Goal: Task Accomplishment & Management: Use online tool/utility

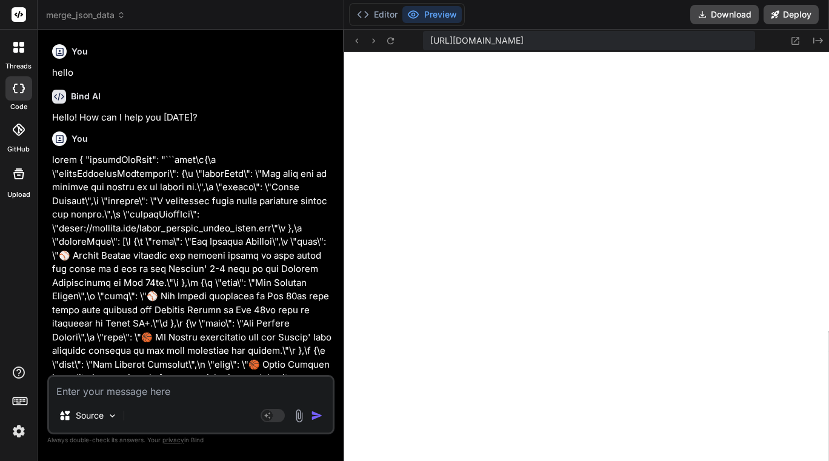
scroll to position [1221, 0]
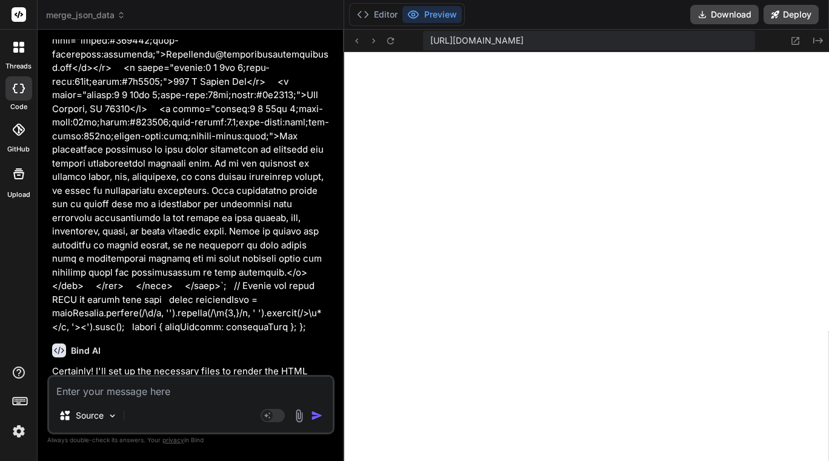
click at [80, 15] on span "merge_json_data" at bounding box center [85, 15] width 79 height 12
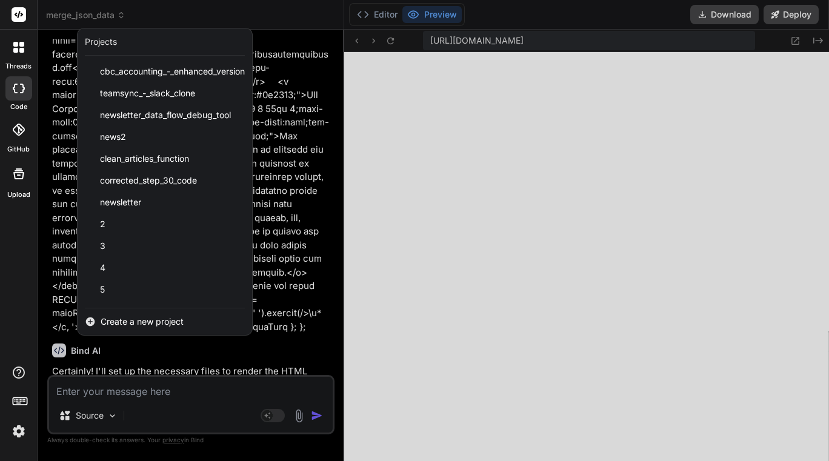
click at [130, 317] on span "Create a new project" at bounding box center [142, 322] width 83 height 12
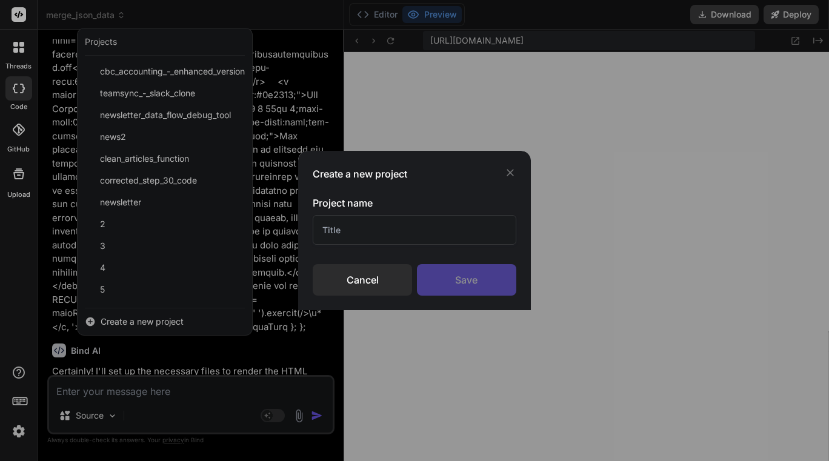
click at [441, 240] on input "text" at bounding box center [414, 230] width 203 height 30
type input "m"
type input "merge"
click at [484, 272] on div "Save" at bounding box center [466, 280] width 99 height 32
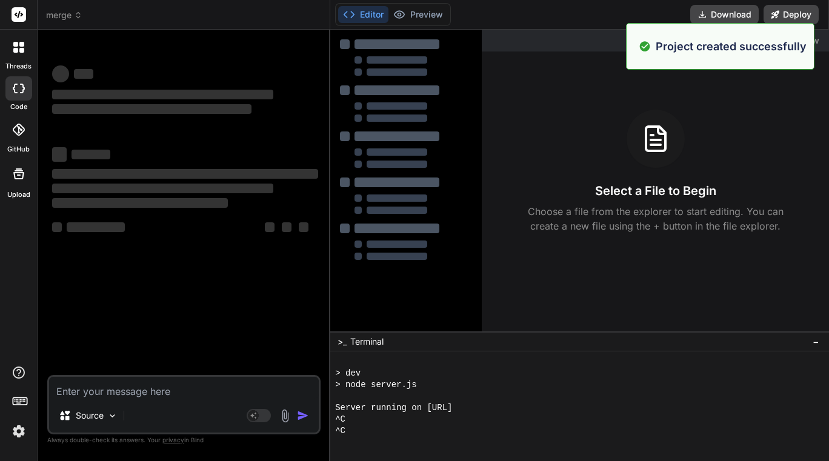
scroll to position [1267, 0]
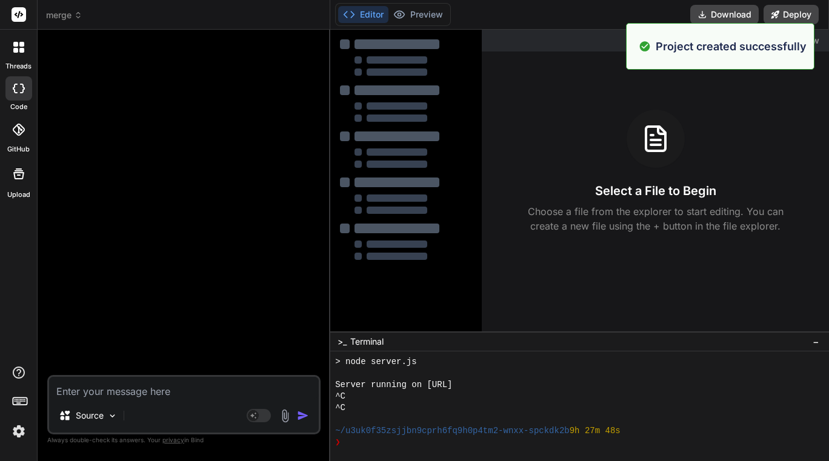
type textarea "x"
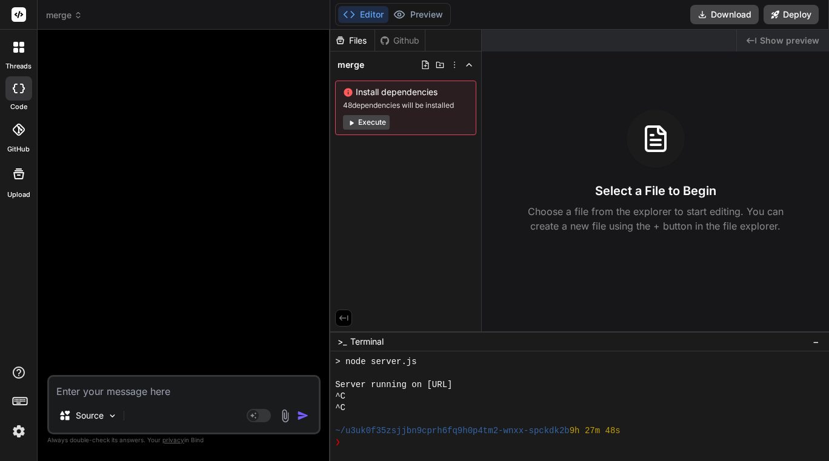
click at [159, 391] on textarea at bounding box center [184, 388] width 270 height 22
type textarea "h"
type textarea "x"
type textarea "he"
type textarea "x"
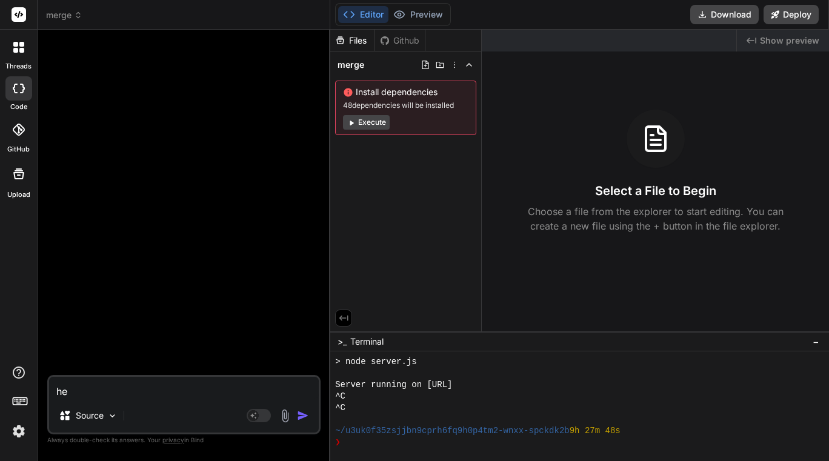
type textarea "her"
type textarea "x"
type textarea "here"
type textarea "x"
type textarea "here"
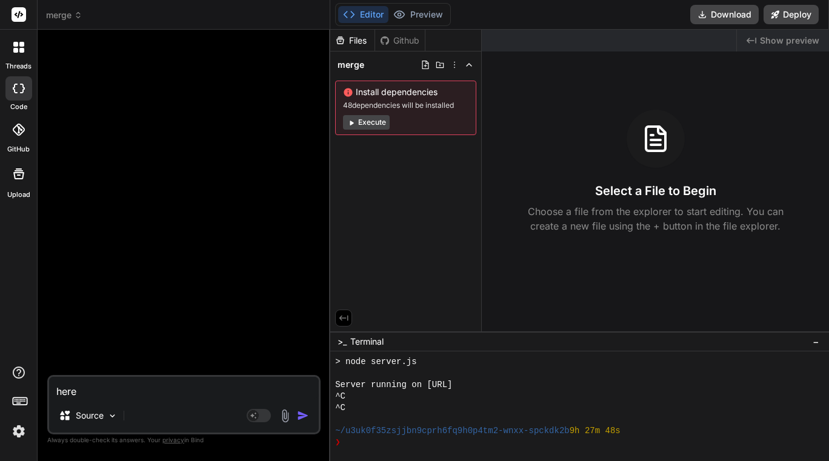
type textarea "x"
type textarea "here i"
type textarea "x"
type textarea "here is"
type textarea "x"
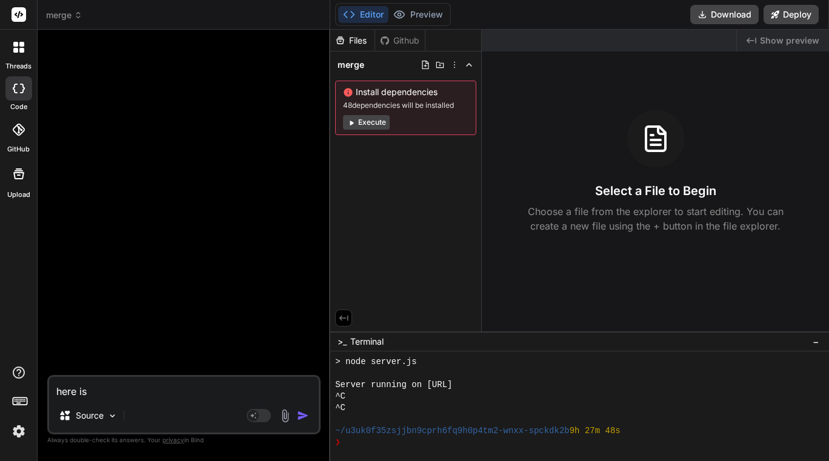
type textarea "here is"
type textarea "x"
type textarea "here is t"
type textarea "x"
type textarea "here is th"
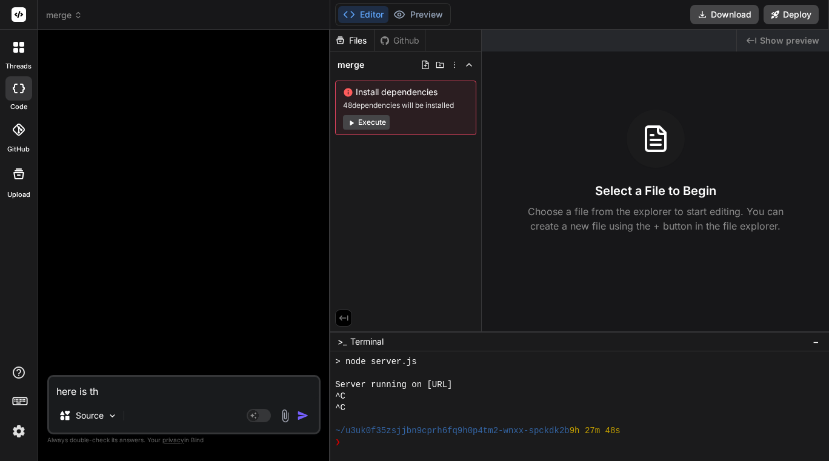
type textarea "x"
type textarea "here is the"
type textarea "x"
type textarea "here is the"
type textarea "x"
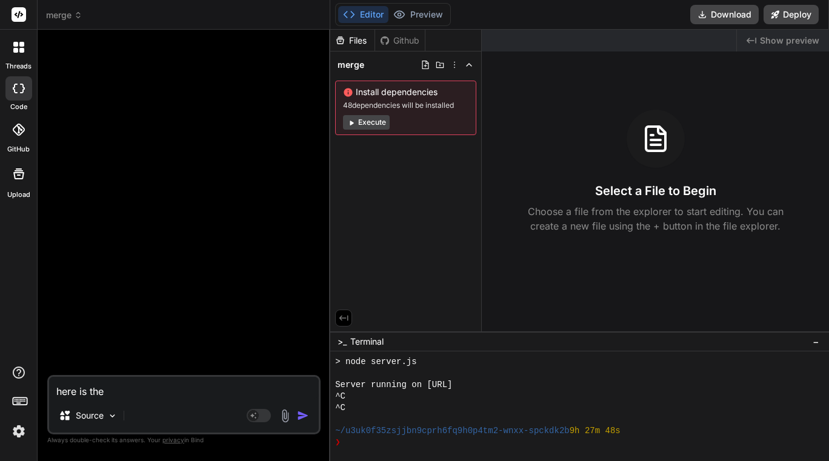
type textarea "here is the c"
type textarea "x"
type textarea "here is the co"
type textarea "x"
type textarea "here is the cod"
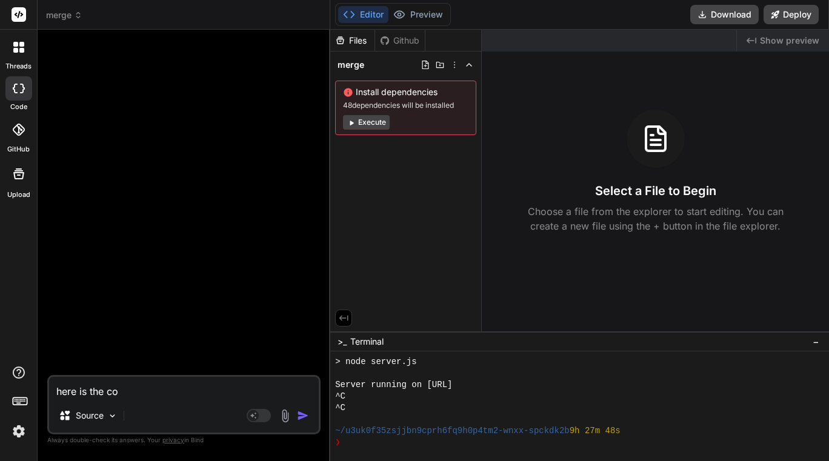
type textarea "x"
type textarea "here is the code"
type textarea "x"
type textarea "here is the code"
type textarea "x"
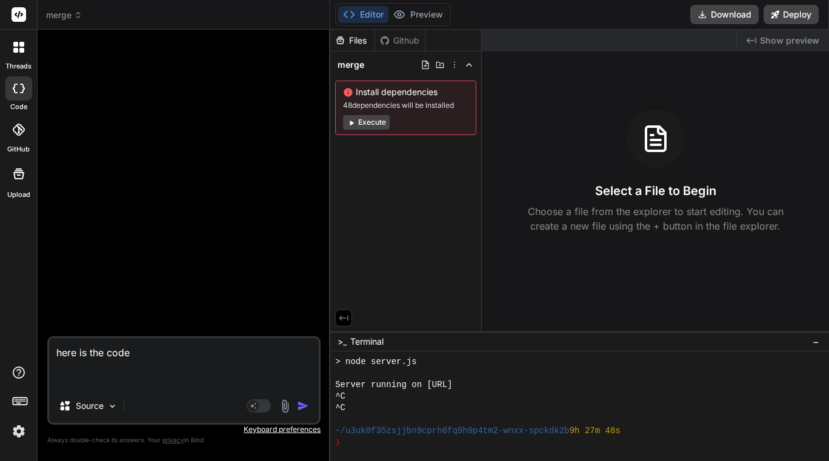
paste textarea "export const code = async (inputs) => { // Inputs are mapped from steps that ra…"
type textarea "here is the code export const code = async (inputs) => { // Inputs are mapped f…"
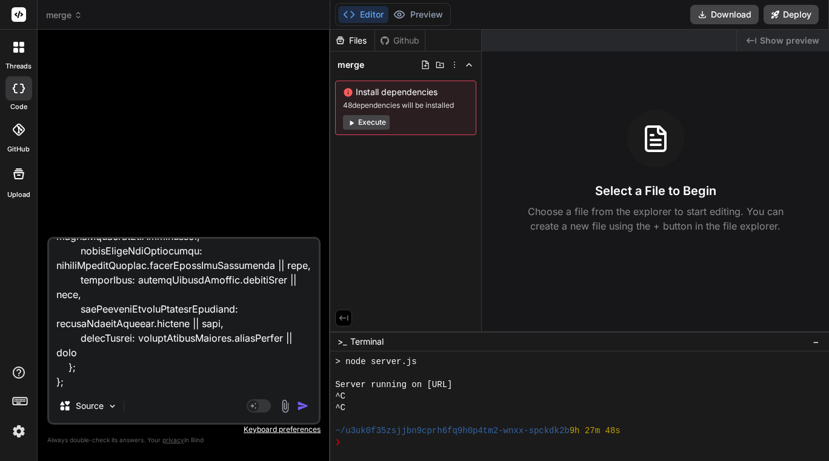
type textarea "x"
type textarea "here is the code export const code = async (inputs) => { // Inputs are mapped f…"
type textarea "x"
type textarea "here is the code export const code = async (inputs) => { // Inputs are mapped f…"
click at [64, 390] on div "Source Agent Mode. When this toggle is activated, AI automatically makes decisi…" at bounding box center [183, 331] width 273 height 188
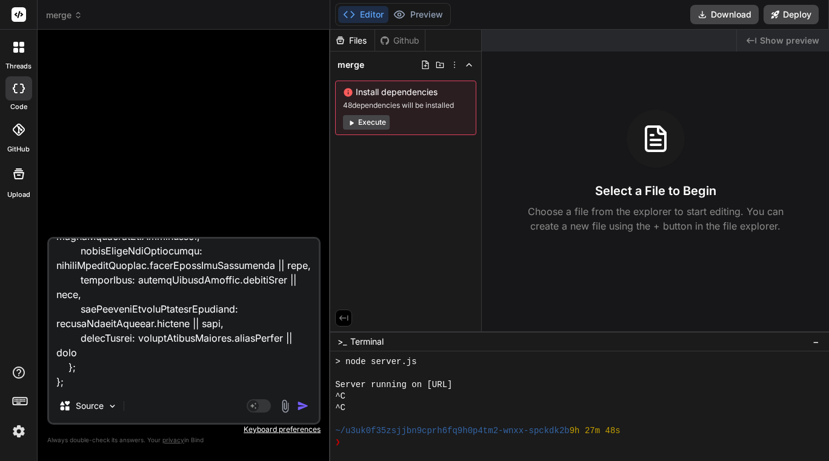
click at [63, 383] on textarea at bounding box center [184, 314] width 270 height 150
type textarea "x"
type textarea "here is the code export const code = async (inputs) => { // Inputs are mapped f…"
type textarea "x"
type textarea "here is the code export const code = async (inputs) => { // Inputs are mapped f…"
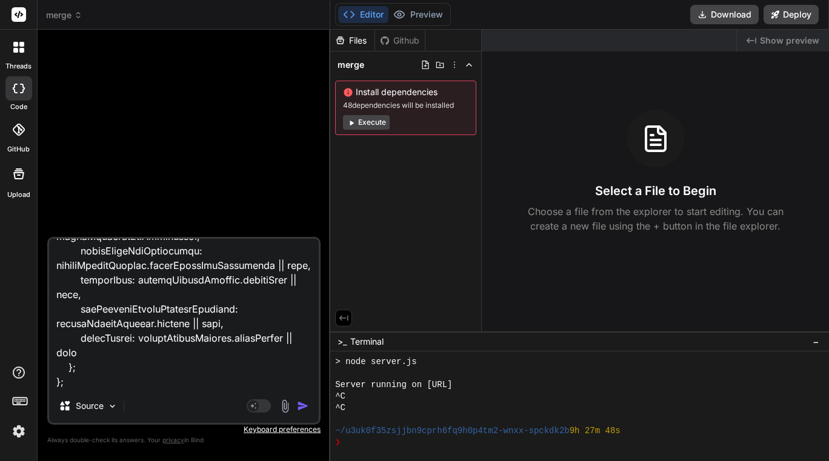
type textarea "x"
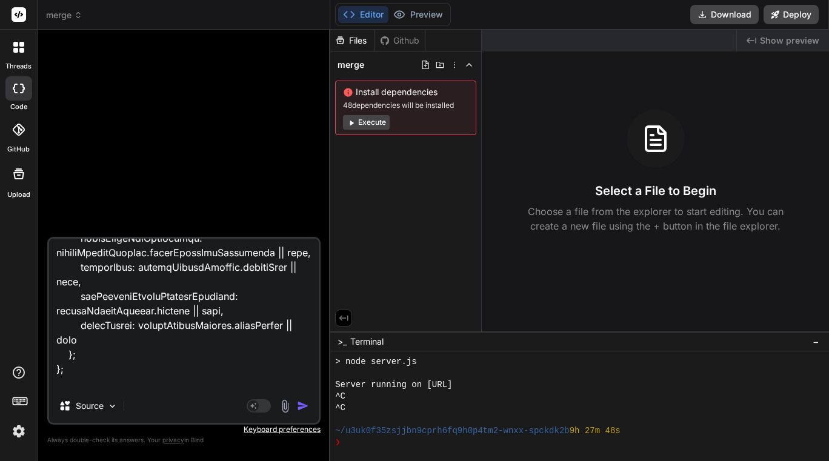
type textarea "here is the code export const code = async (inputs) => { // Inputs are mapped f…"
type textarea "x"
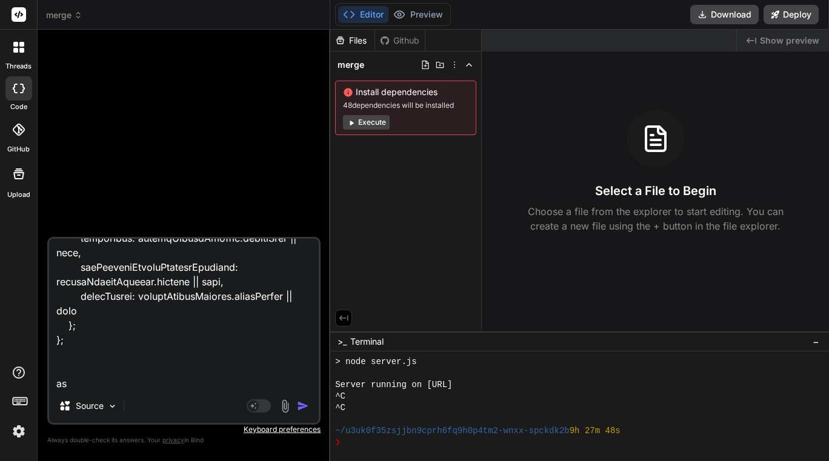
type textarea "here is the code export const code = async (inputs) => { // Inputs are mapped f…"
type textarea "x"
type textarea "here is the code export const code = async (inputs) => { // Inputs are mapped f…"
type textarea "x"
type textarea "here is the code export const code = async (inputs) => { // Inputs are mapped f…"
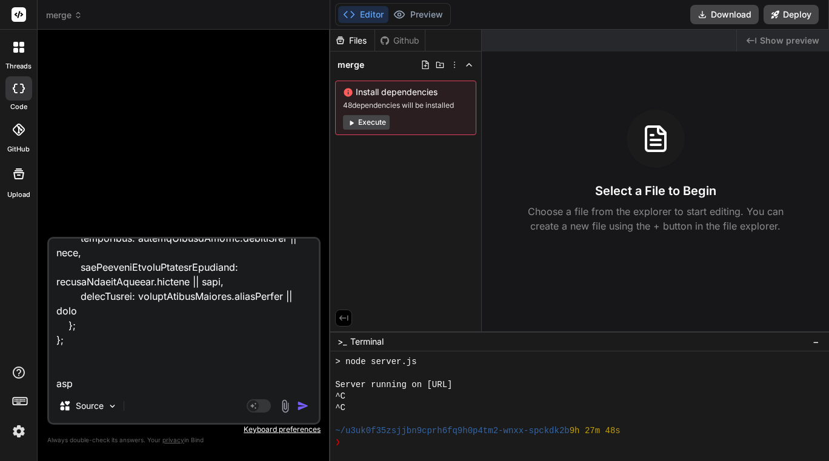
type textarea "x"
type textarea "here is the code export const code = async (inputs) => { // Inputs are mapped f…"
type textarea "x"
type textarea "here is the code export const code = async (inputs) => { // Inputs are mapped f…"
type textarea "x"
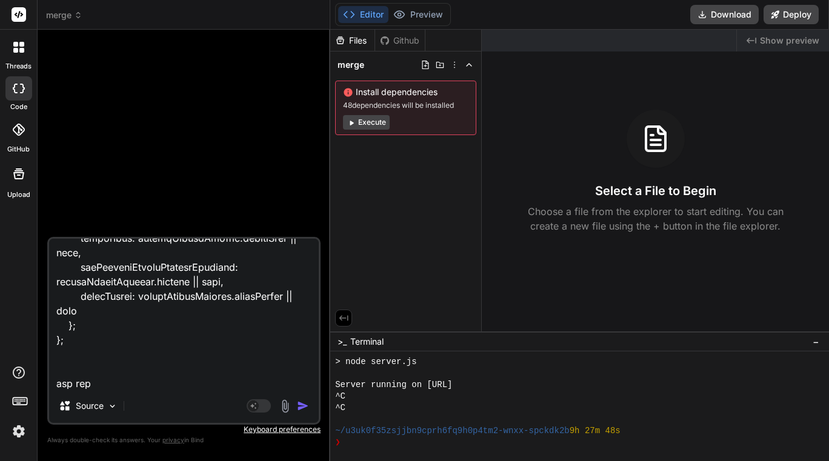
type textarea "here is the code export const code = async (inputs) => { // Inputs are mapped f…"
type textarea "x"
type textarea "here is the code export const code = async (inputs) => { // Inputs are mapped f…"
type textarea "x"
type textarea "here is the code export const code = async (inputs) => { // Inputs are mapped f…"
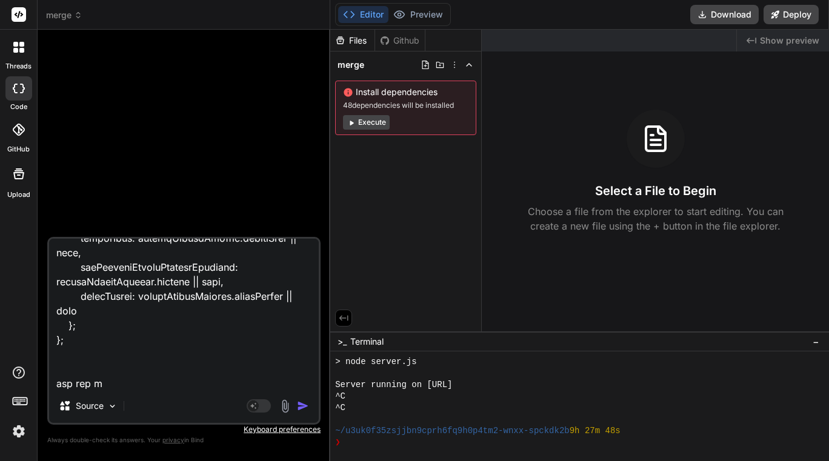
type textarea "x"
type textarea "here is the code export const code = async (inputs) => { // Inputs are mapped f…"
type textarea "x"
type textarea "here is the code export const code = async (inputs) => { // Inputs are mapped f…"
type textarea "x"
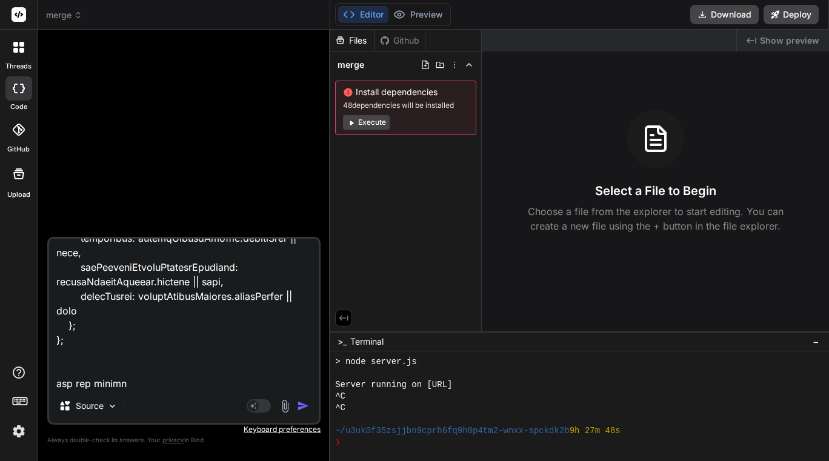
type textarea "here is the code export const code = async (inputs) => { // Inputs are mapped f…"
type textarea "x"
type textarea "here is the code export const code = async (inputs) => { // Inputs are mapped f…"
type textarea "x"
type textarea "here is the code export const code = async (inputs) => { // Inputs are mapped f…"
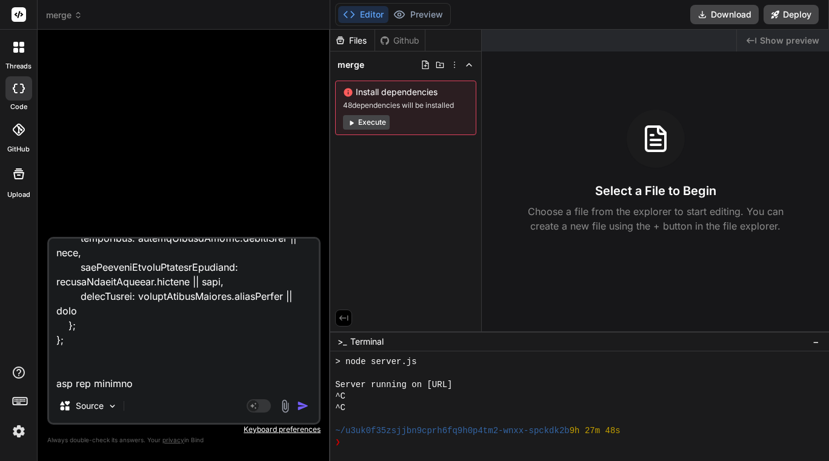
type textarea "x"
type textarea "here is the code export const code = async (inputs) => { // Inputs are mapped f…"
type textarea "x"
type textarea "here is the code export const code = async (inputs) => { // Inputs are mapped f…"
type textarea "x"
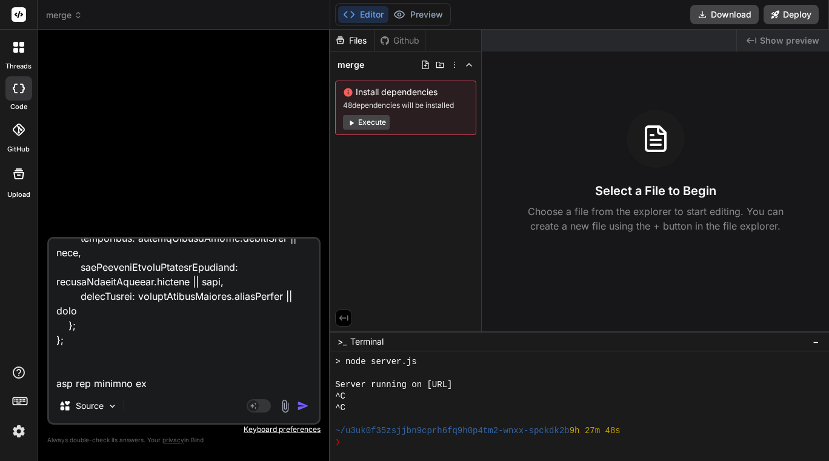
type textarea "here is the code export const code = async (inputs) => { // Inputs are mapped f…"
type textarea "x"
type textarea "here is the code export const code = async (inputs) => { // Inputs are mapped f…"
type textarea "x"
type textarea "here is the code export const code = async (inputs) => { // Inputs are mapped f…"
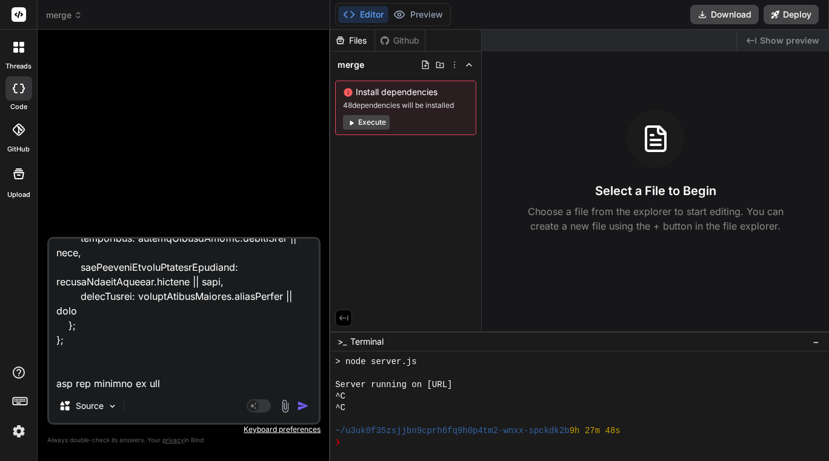
type textarea "x"
type textarea "here is the code export const code = async (inputs) => { // Inputs are mapped f…"
type textarea "x"
type textarea "here is the code export const code = async (inputs) => { // Inputs are mapped f…"
type textarea "x"
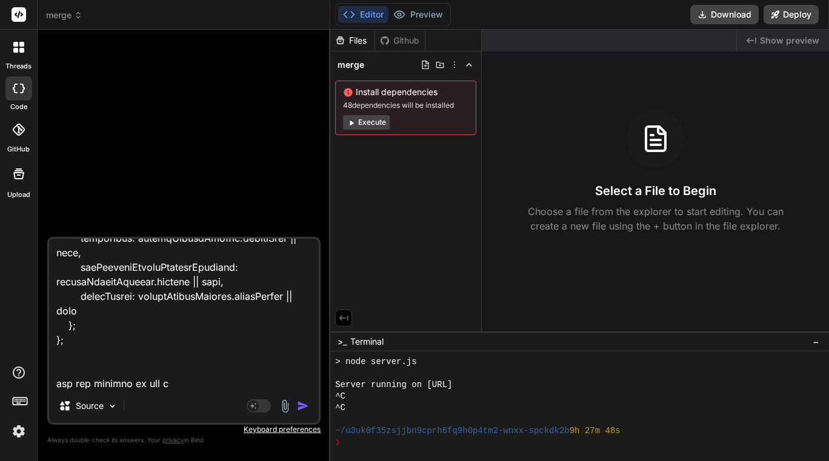
type textarea "here is the code export const code = async (inputs) => { // Inputs are mapped f…"
type textarea "x"
type textarea "here is the code export const code = async (inputs) => { // Inputs are mapped f…"
type textarea "x"
type textarea "here is the code export const code = async (inputs) => { // Inputs are mapped f…"
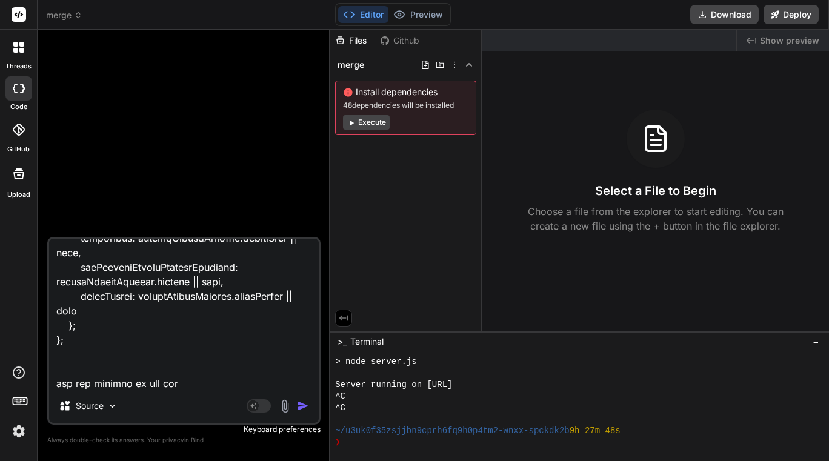
type textarea "x"
type textarea "here is the code export const code = async (inputs) => { // Inputs are mapped f…"
type textarea "x"
type textarea "here is the code export const code = async (inputs) => { // Inputs are mapped f…"
type textarea "x"
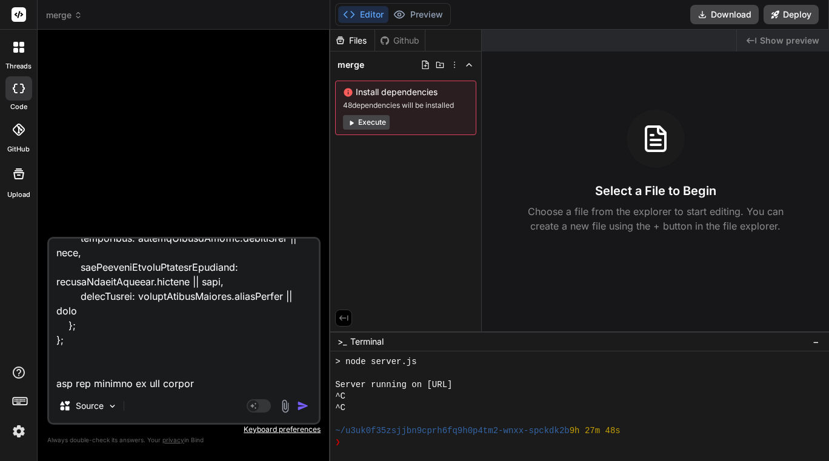
type textarea "here is the code export const code = async (inputs) => { // Inputs are mapped f…"
type textarea "x"
type textarea "here is the code export const code = async (inputs) => { // Inputs are mapped f…"
type textarea "x"
type textarea "here is the code export const code = async (inputs) => { // Inputs are mapped f…"
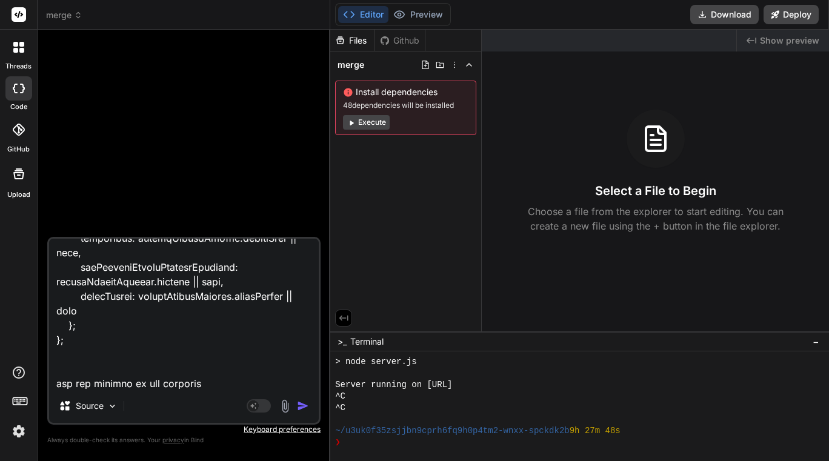
type textarea "x"
type textarea "here is the code export const code = async (inputs) => { // Inputs are mapped f…"
type textarea "x"
type textarea "here is the code export const code = async (inputs) => { // Inputs are mapped f…"
type textarea "x"
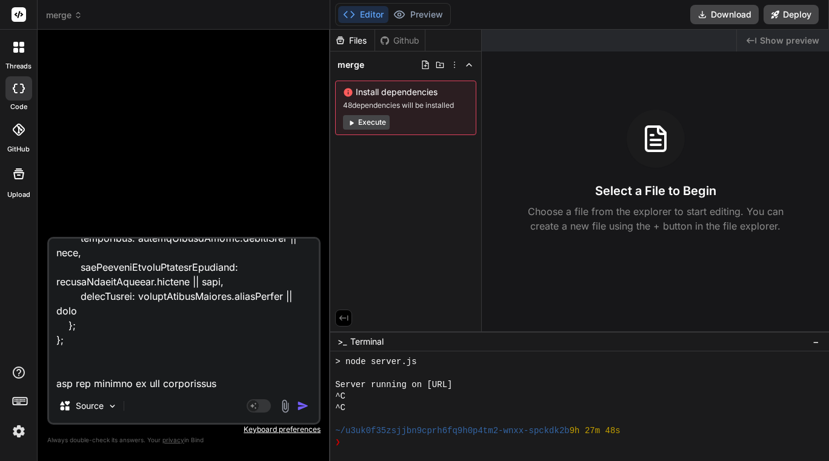
type textarea "here is the code export const code = async (inputs) => { // Inputs are mapped f…"
type textarea "x"
type textarea "here is the code export const code = async (inputs) => { // Inputs are mapped f…"
type textarea "x"
type textarea "here is the code export const code = async (inputs) => { // Inputs are mapped f…"
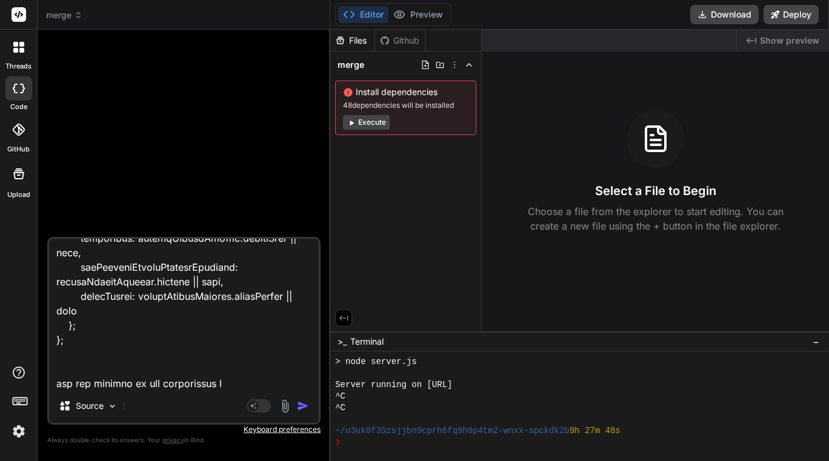
type textarea "x"
type textarea "here is the code export const code = async (inputs) => { // Inputs are mapped f…"
type textarea "x"
type textarea "here is the code export const code = async (inputs) => { // Inputs are mapped f…"
type textarea "x"
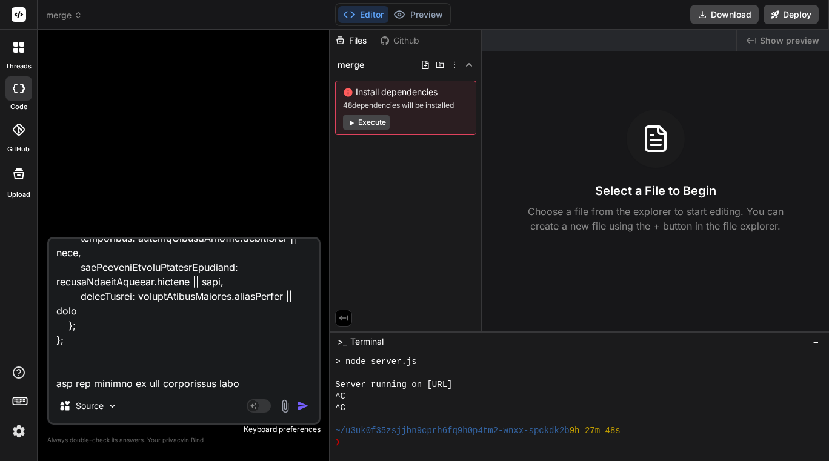
type textarea "here is the code export const code = async (inputs) => { // Inputs are mapped f…"
type textarea "x"
type textarea "here is the code export const code = async (inputs) => { // Inputs are mapped f…"
type textarea "x"
type textarea "here is the code export const code = async (inputs) => { // Inputs are mapped f…"
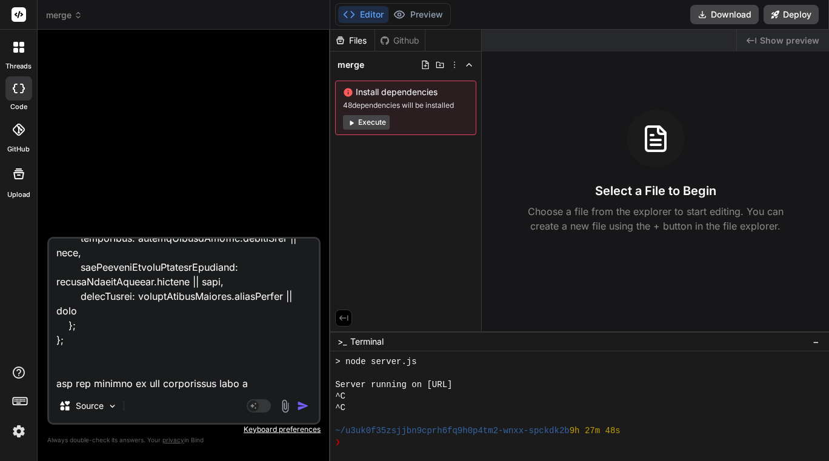
type textarea "x"
type textarea "here is the code export const code = async (inputs) => { // Inputs are mapped f…"
type textarea "x"
type textarea "here is the code export const code = async (inputs) => { // Inputs are mapped f…"
type textarea "x"
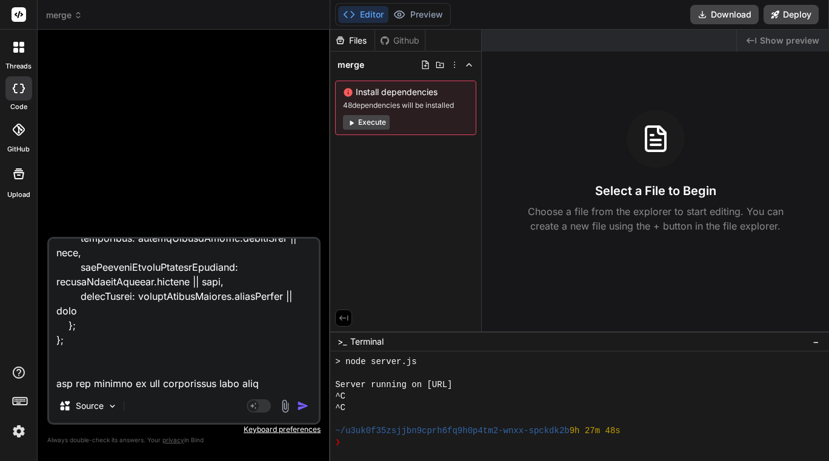
type textarea "here is the code export const code = async (inputs) => { // Inputs are mapped f…"
type textarea "x"
type textarea "here is the code export const code = async (inputs) => { // Inputs are mapped f…"
type textarea "x"
type textarea "here is the code export const code = async (inputs) => { // Inputs are mapped f…"
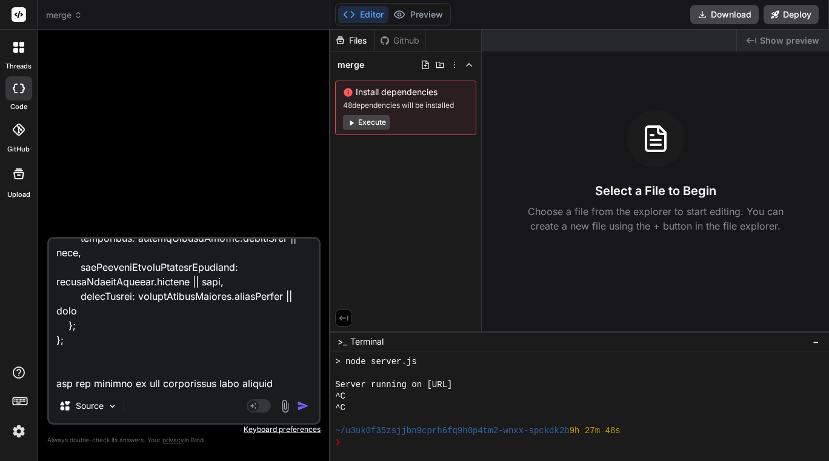
type textarea "x"
type textarea "here is the code export const code = async (inputs) => { // Inputs are mapped f…"
type textarea "x"
type textarea "here is the code export const code = async (inputs) => { // Inputs are mapped f…"
type textarea "x"
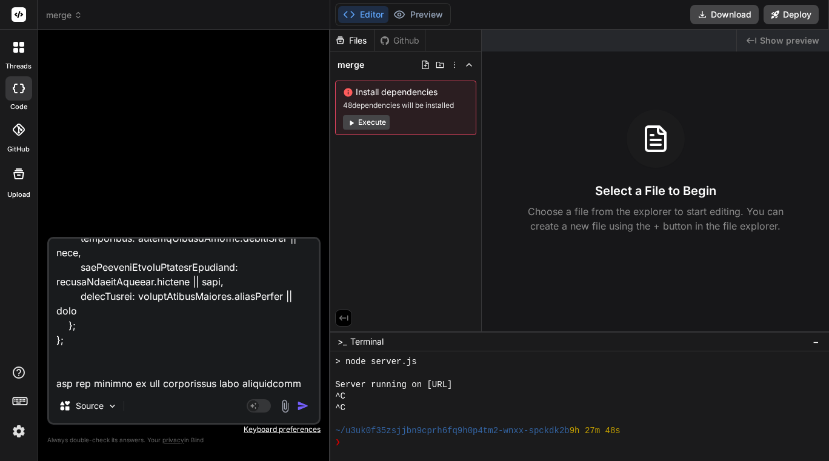
type textarea "here is the code export const code = async (inputs) => { // Inputs are mapped f…"
